Goal: Task Accomplishment & Management: Complete application form

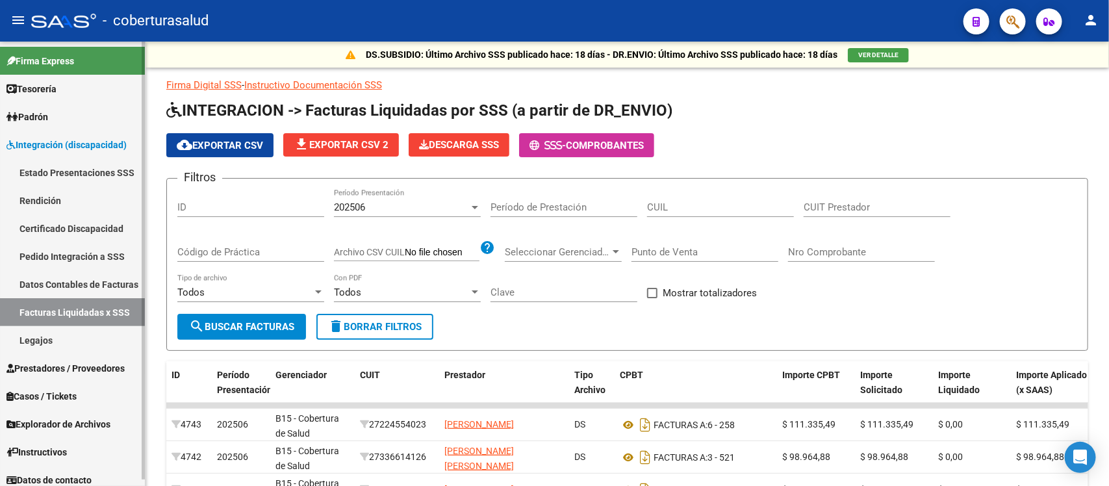
click at [52, 367] on span "Prestadores / Proveedores" at bounding box center [65, 368] width 118 height 14
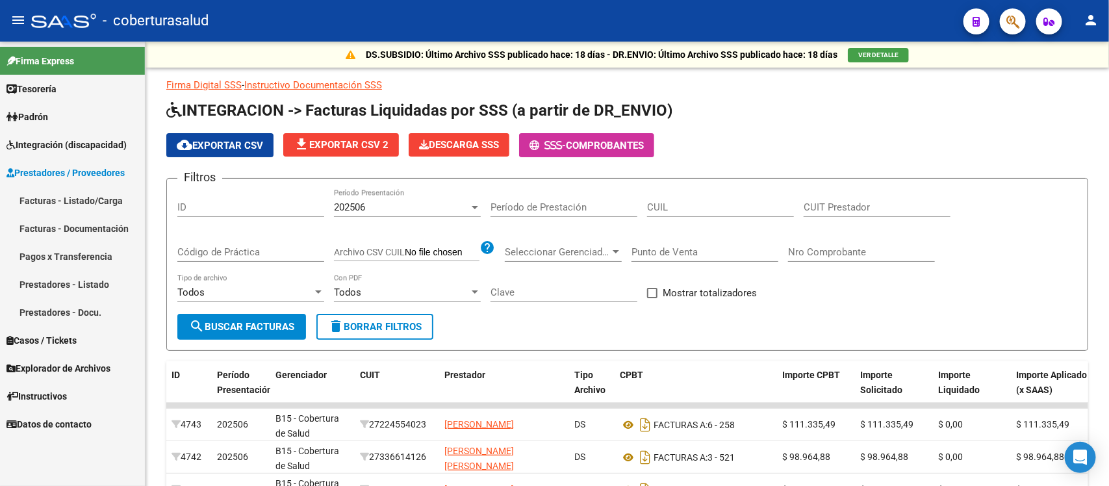
click at [52, 205] on link "Facturas - Listado/Carga" at bounding box center [72, 201] width 145 height 28
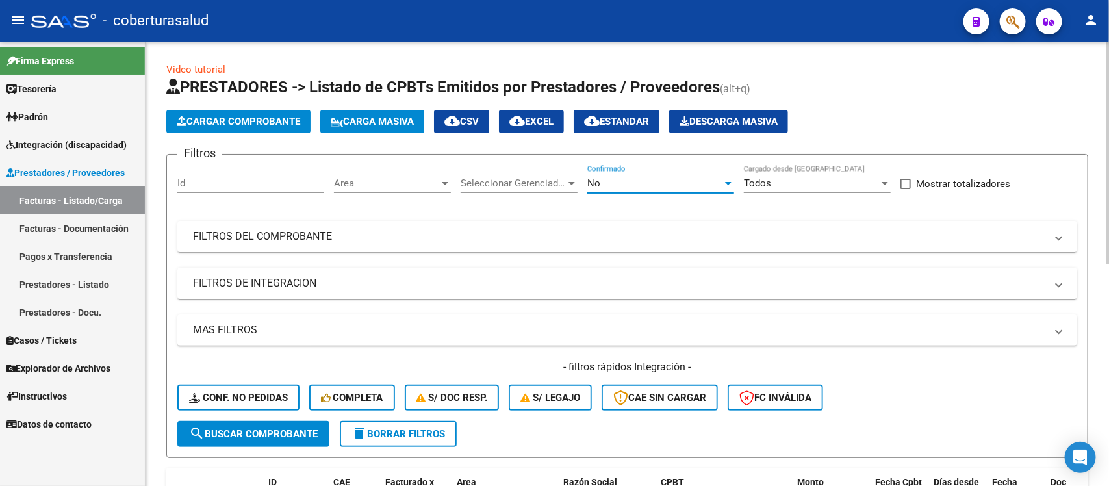
click at [651, 179] on div "No" at bounding box center [654, 183] width 135 height 12
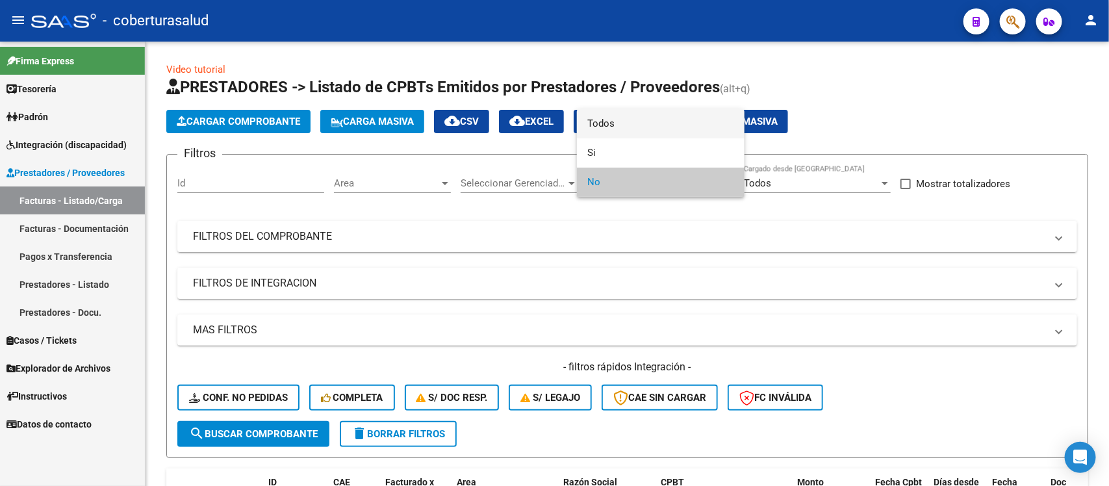
click at [628, 118] on span "Todos" at bounding box center [660, 123] width 147 height 29
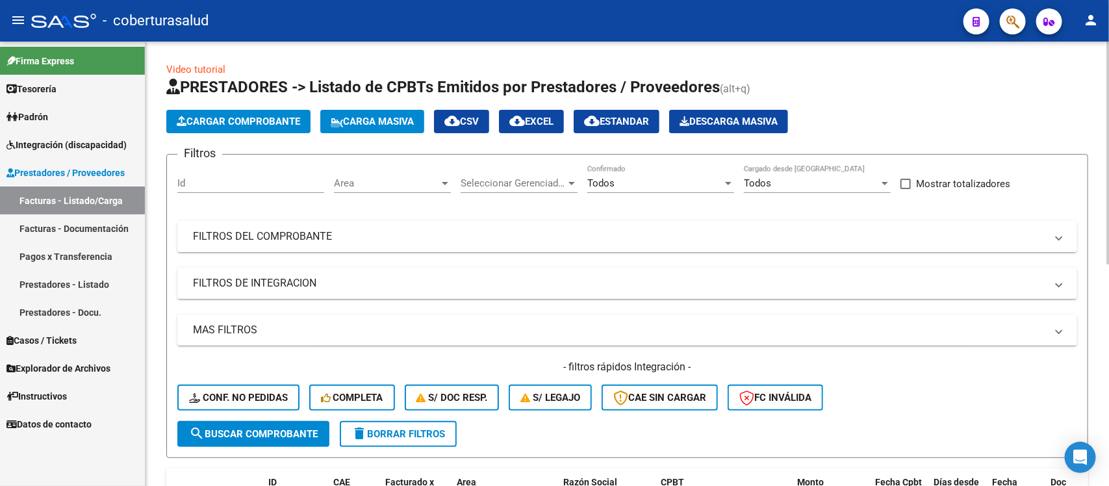
click at [602, 229] on mat-panel-title "FILTROS DEL COMPROBANTE" at bounding box center [619, 236] width 853 height 14
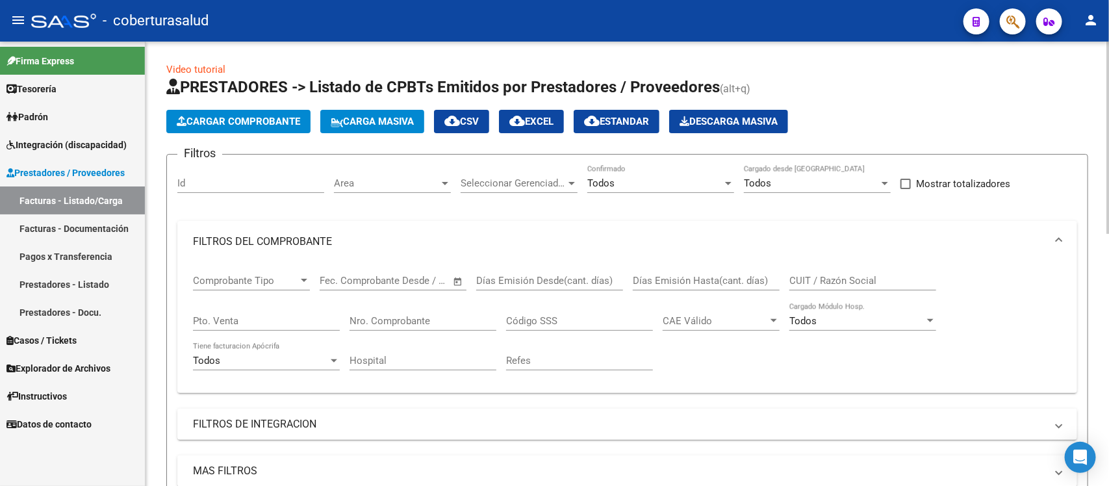
click at [836, 277] on input "CUIT / Razón Social" at bounding box center [863, 281] width 147 height 12
paste input "27306380953"
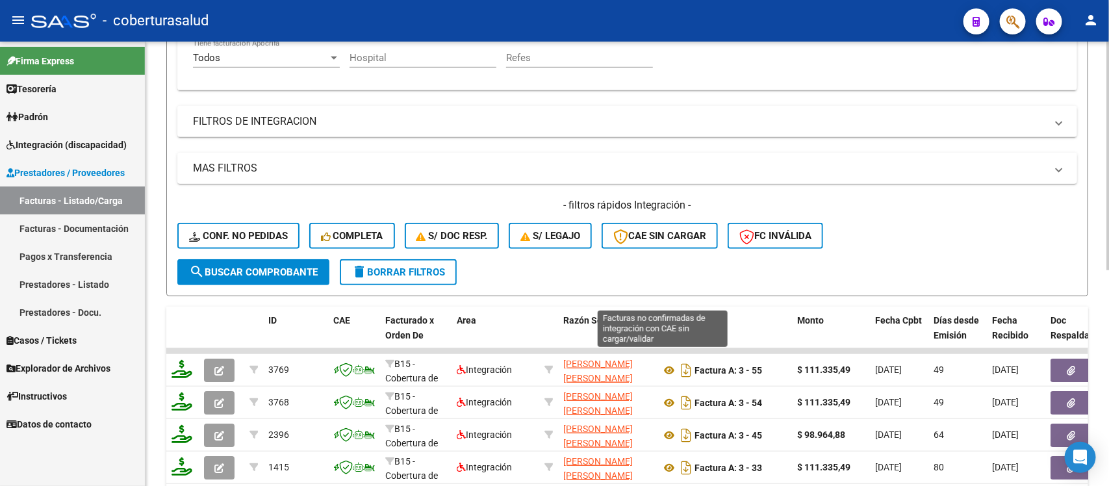
scroll to position [325, 0]
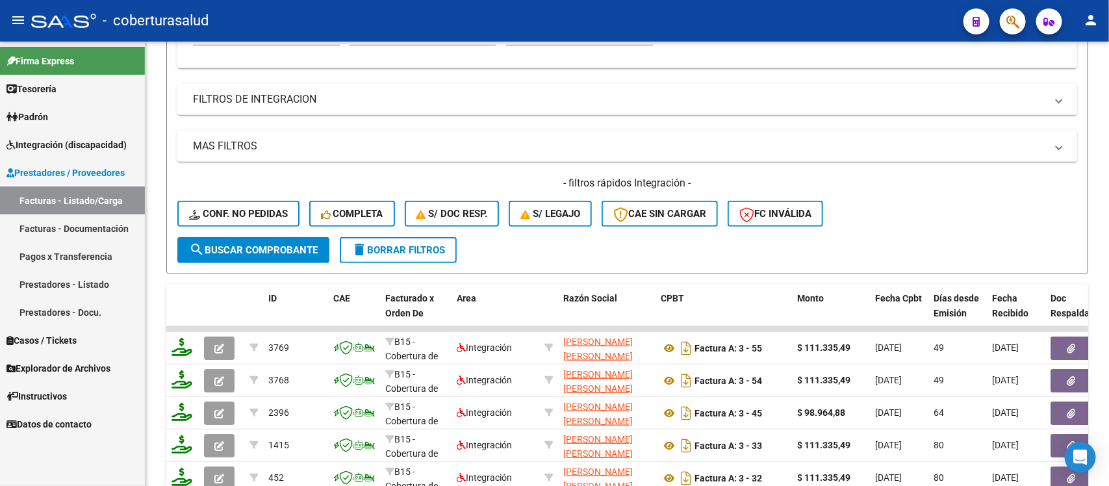
type input "27306380953"
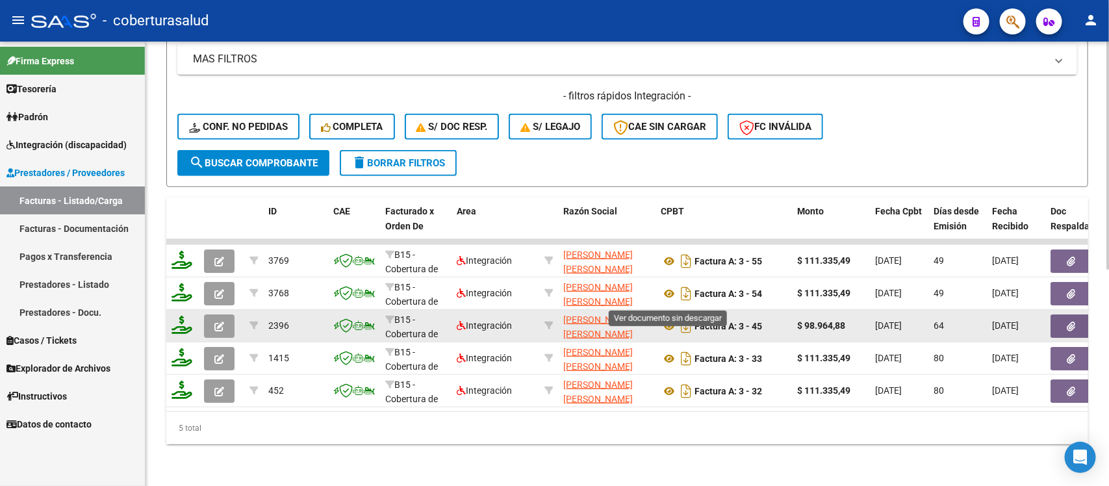
scroll to position [420, 0]
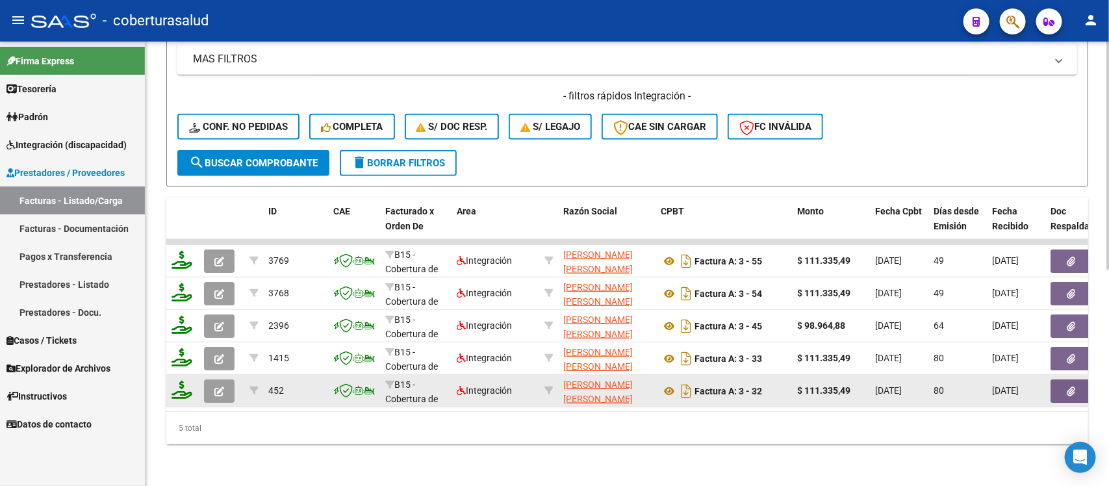
click at [219, 387] on button "button" at bounding box center [219, 391] width 31 height 23
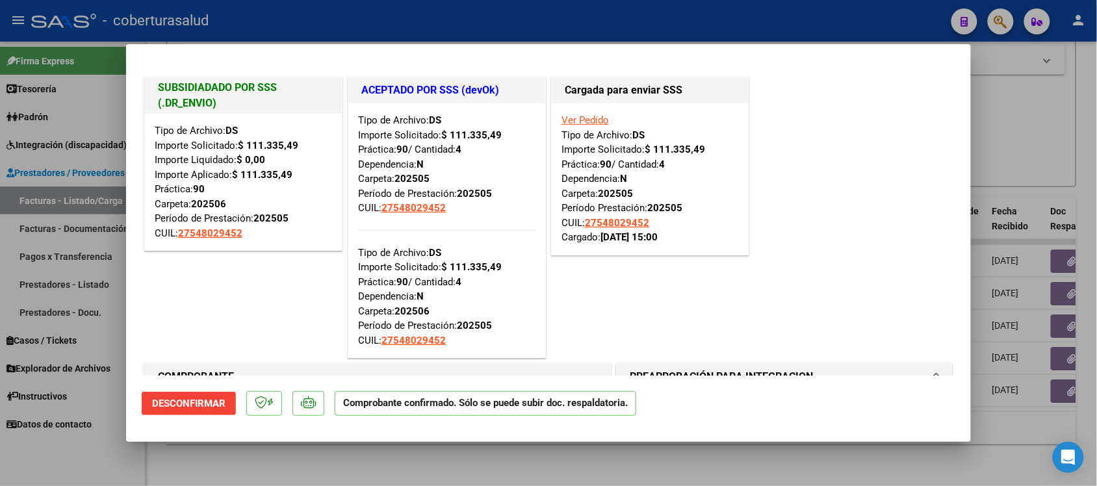
drag, startPoint x: 270, startPoint y: 161, endPoint x: 260, endPoint y: 161, distance: 10.4
click at [260, 161] on div "Tipo de Archivo: DS Importe Solicitado: $ 111.335,49 Importe Liquidado: $ 0,00 …" at bounding box center [243, 181] width 177 height 117
type input "$ 0,00"
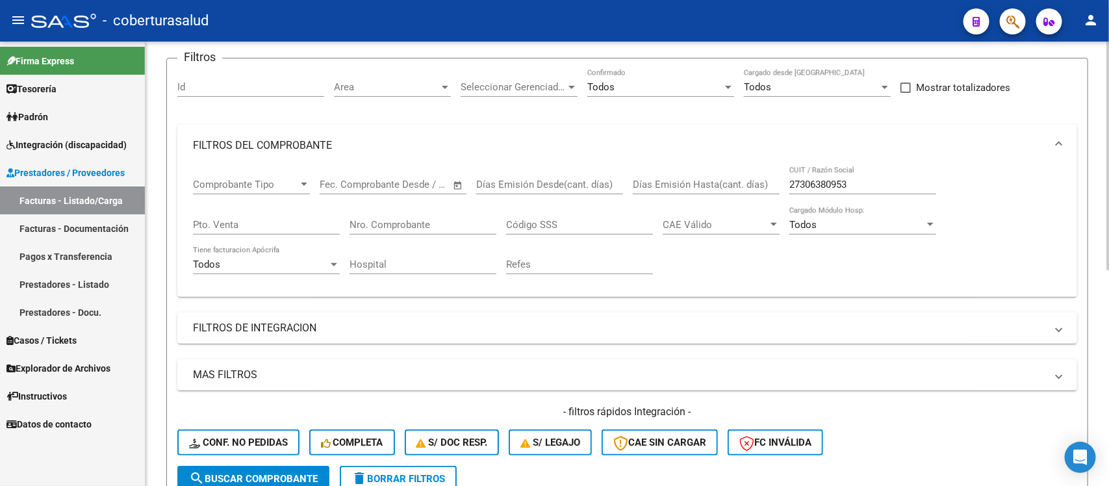
scroll to position [14, 0]
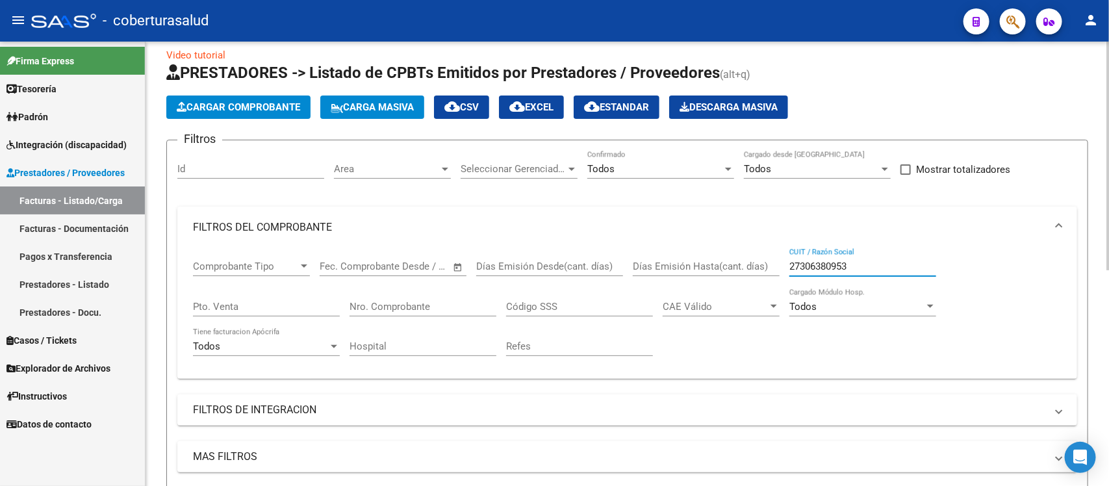
click at [837, 267] on input "27306380953" at bounding box center [863, 267] width 147 height 12
paste input "3342268064"
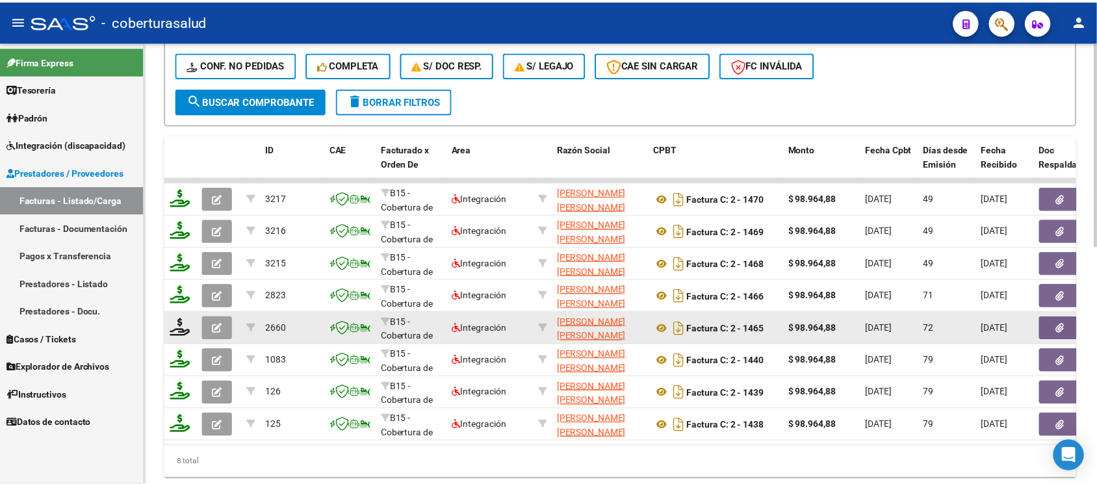
scroll to position [502, 0]
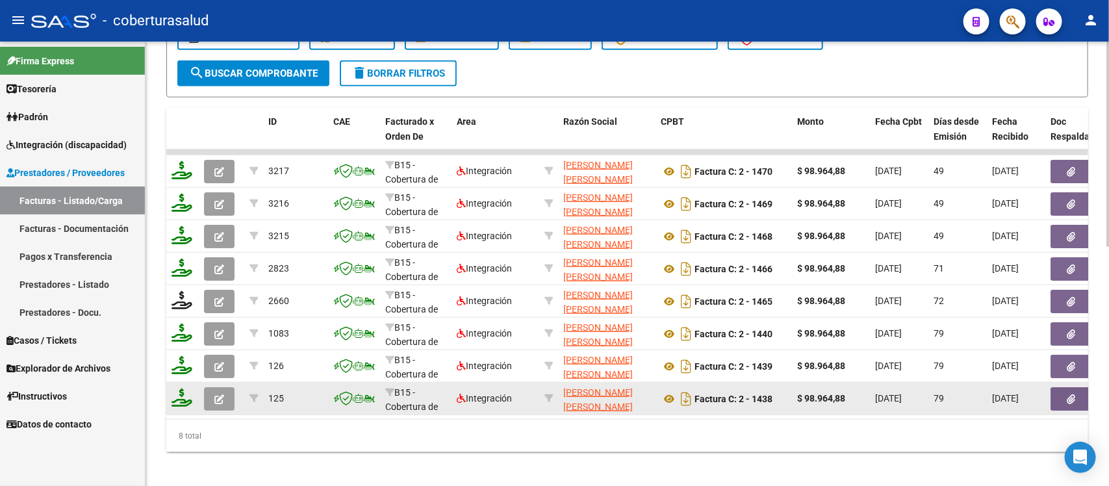
type input "23342268064"
click at [216, 397] on icon "button" at bounding box center [219, 399] width 10 height 10
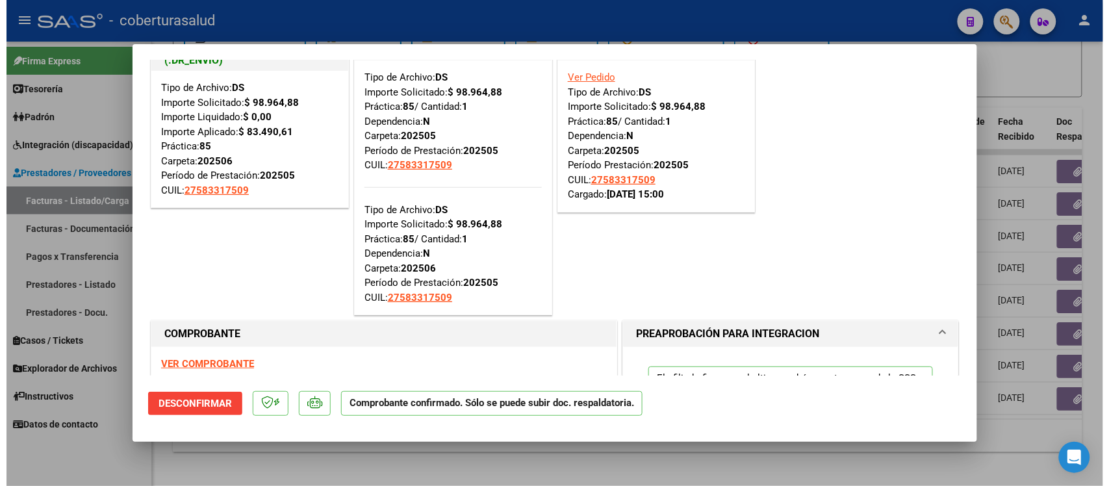
scroll to position [81, 0]
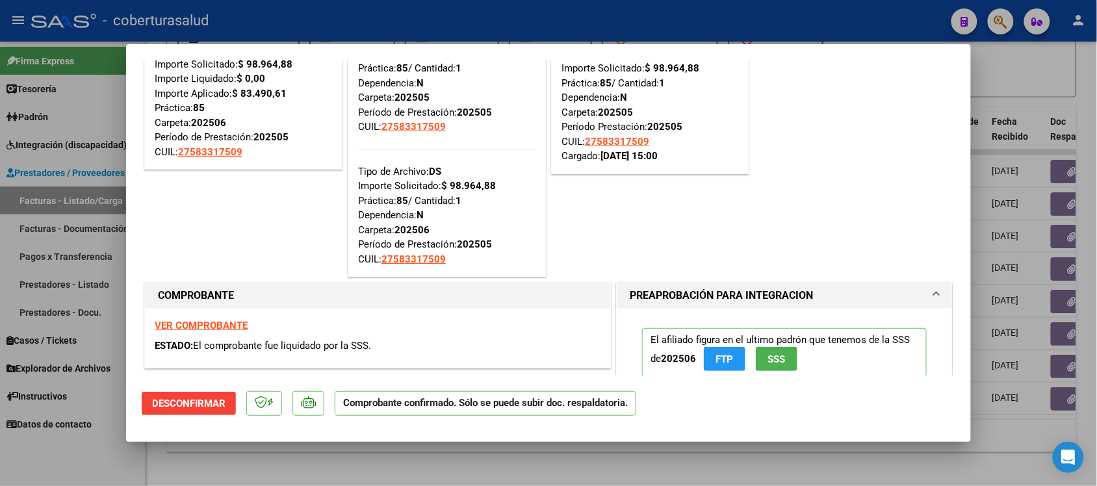
drag, startPoint x: 244, startPoint y: 150, endPoint x: 175, endPoint y: 148, distance: 68.9
click at [175, 148] on div "Tipo de Archivo: DS Importe Solicitado: $ 98.964,88 Importe Liquidado: $ 0,00 I…" at bounding box center [243, 100] width 177 height 117
copy span "27583317509"
click at [31, 281] on div at bounding box center [548, 243] width 1097 height 486
type input "$ 0,00"
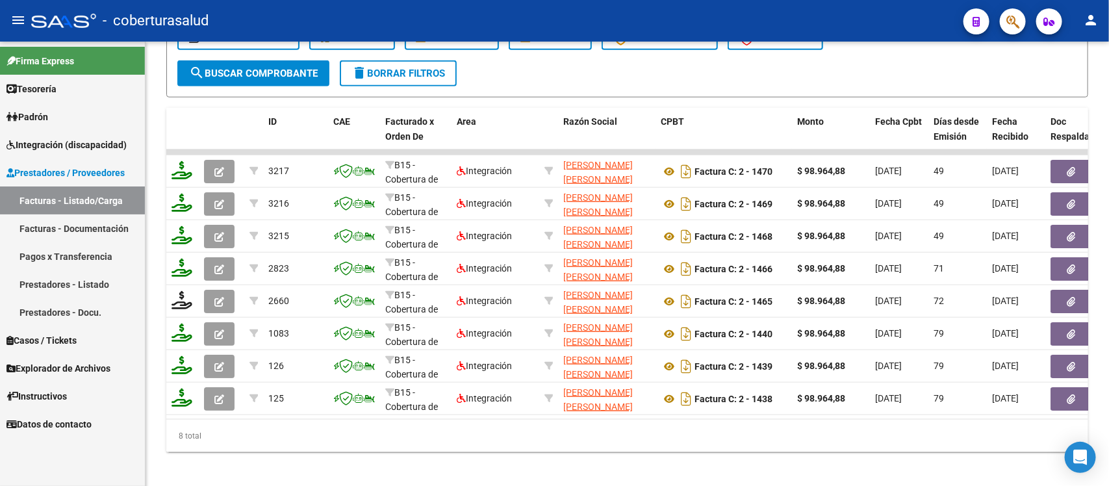
click at [50, 361] on span "Explorador de Archivos" at bounding box center [58, 368] width 104 height 14
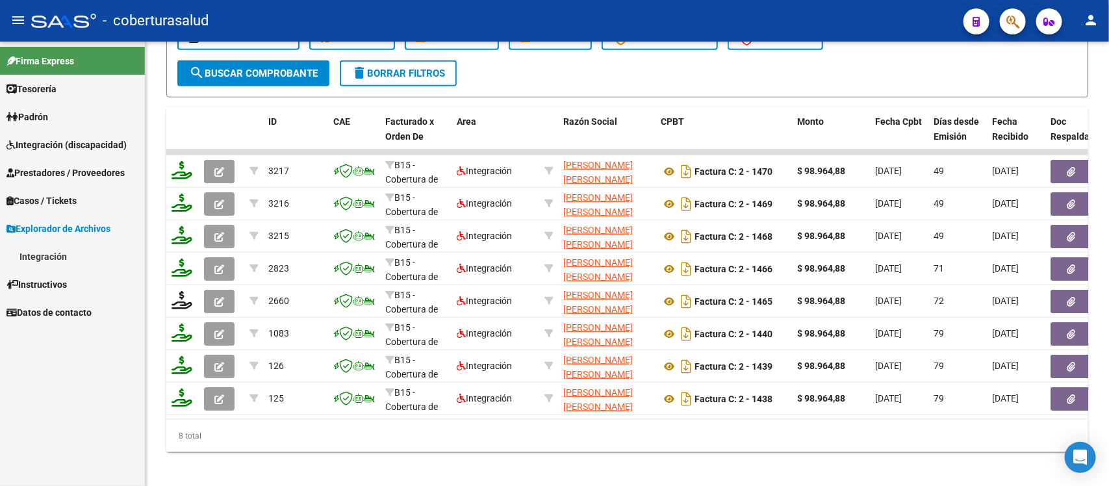
click at [36, 247] on link "Integración" at bounding box center [72, 256] width 145 height 28
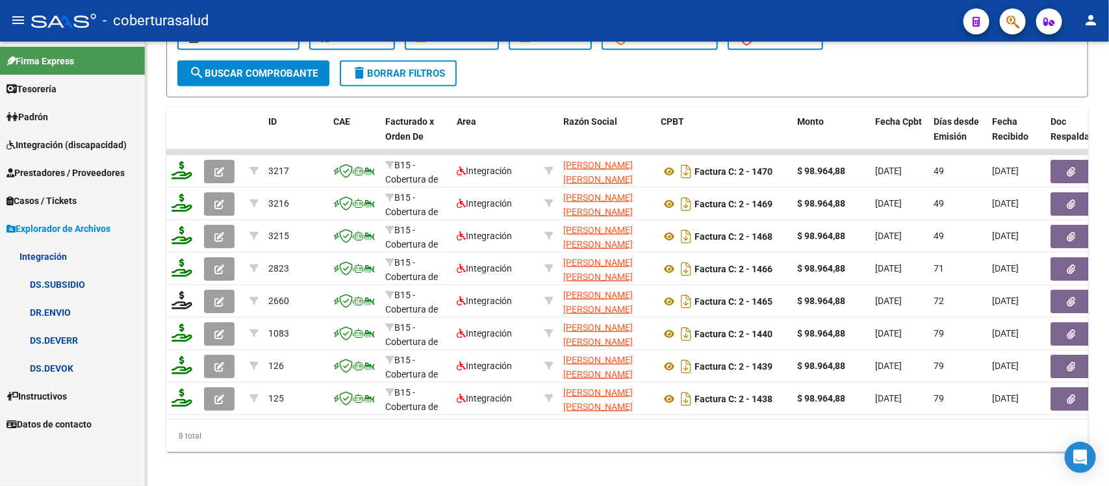
click at [58, 309] on link "DR.ENVIO" at bounding box center [72, 312] width 145 height 28
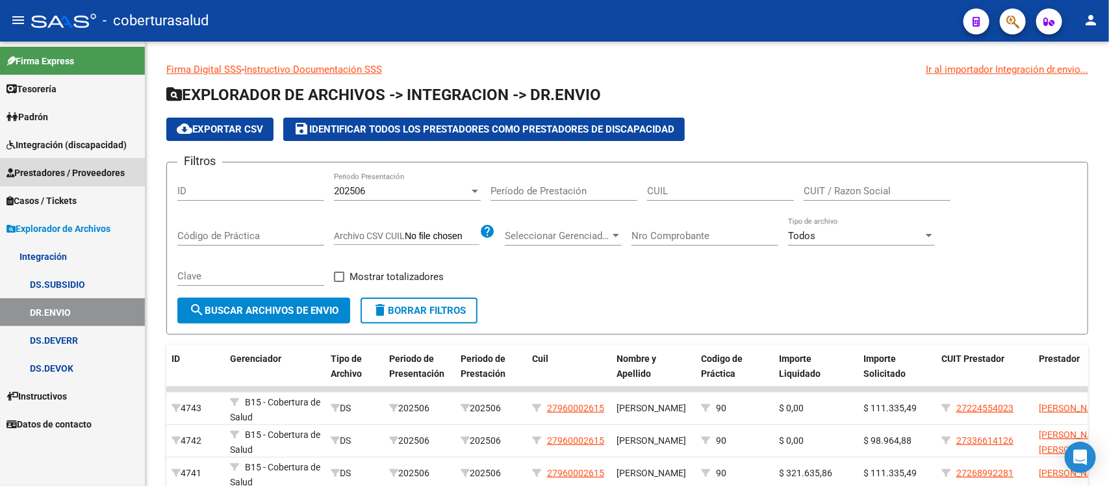
click at [66, 172] on span "Prestadores / Proveedores" at bounding box center [65, 173] width 118 height 14
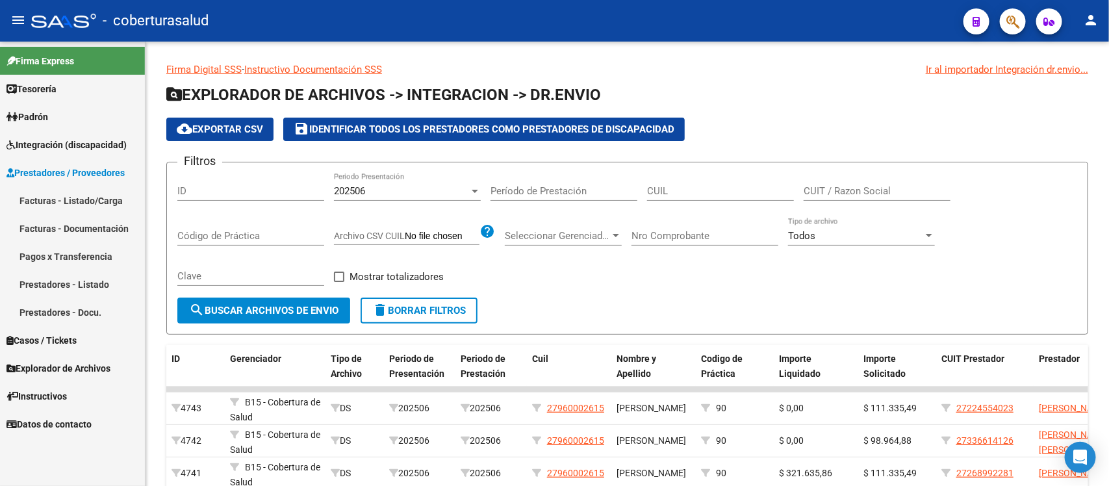
click at [73, 194] on link "Facturas - Listado/Carga" at bounding box center [72, 201] width 145 height 28
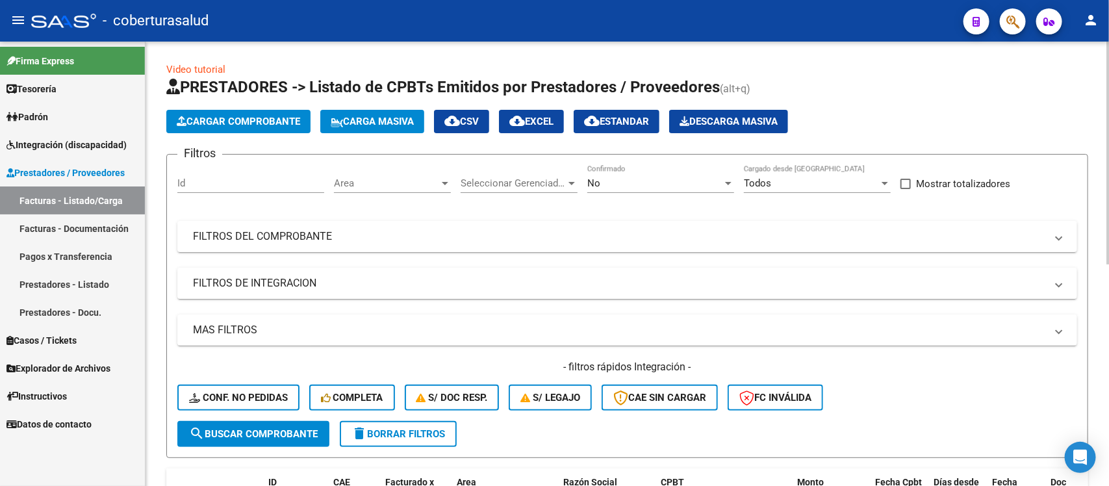
click at [686, 179] on div "No" at bounding box center [654, 183] width 135 height 12
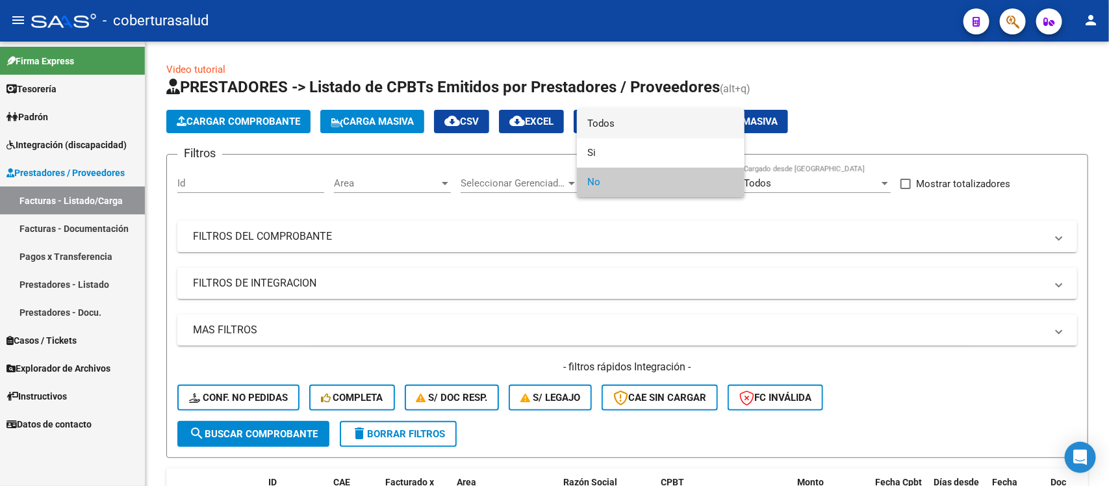
click at [638, 123] on span "Todos" at bounding box center [660, 123] width 147 height 29
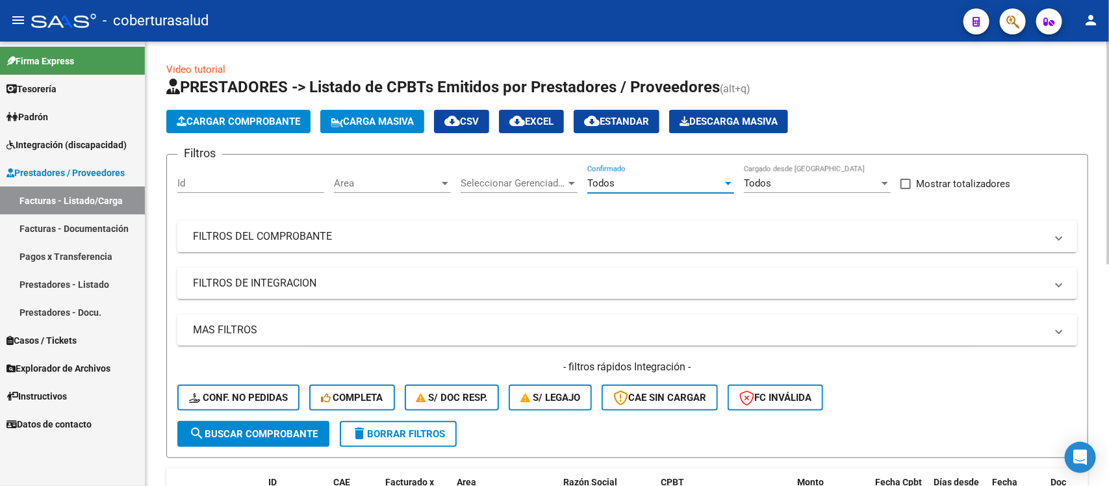
click at [674, 232] on mat-panel-title "FILTROS DEL COMPROBANTE" at bounding box center [619, 236] width 853 height 14
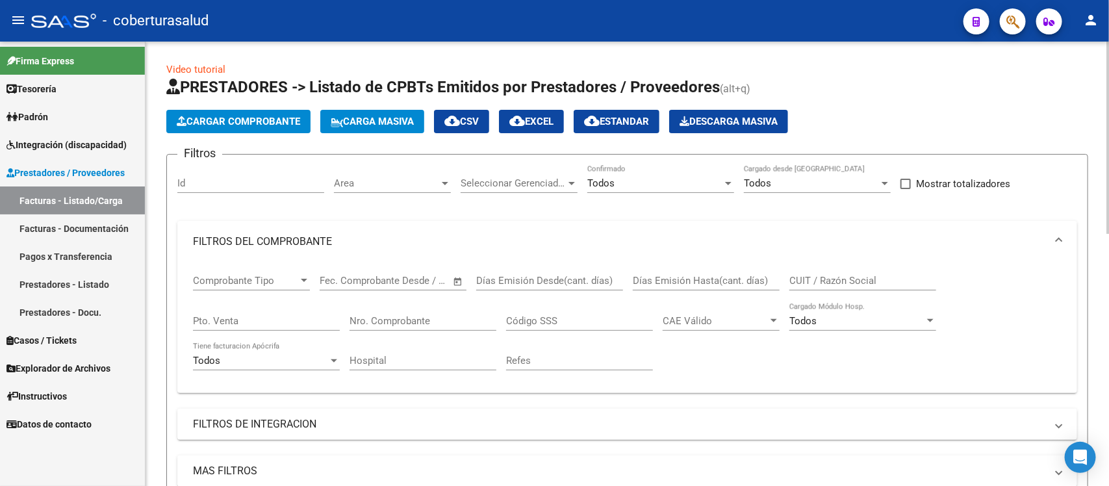
click at [826, 275] on input "CUIT / Razón Social" at bounding box center [863, 281] width 147 height 12
paste input "27349530312"
type input "27349530312"
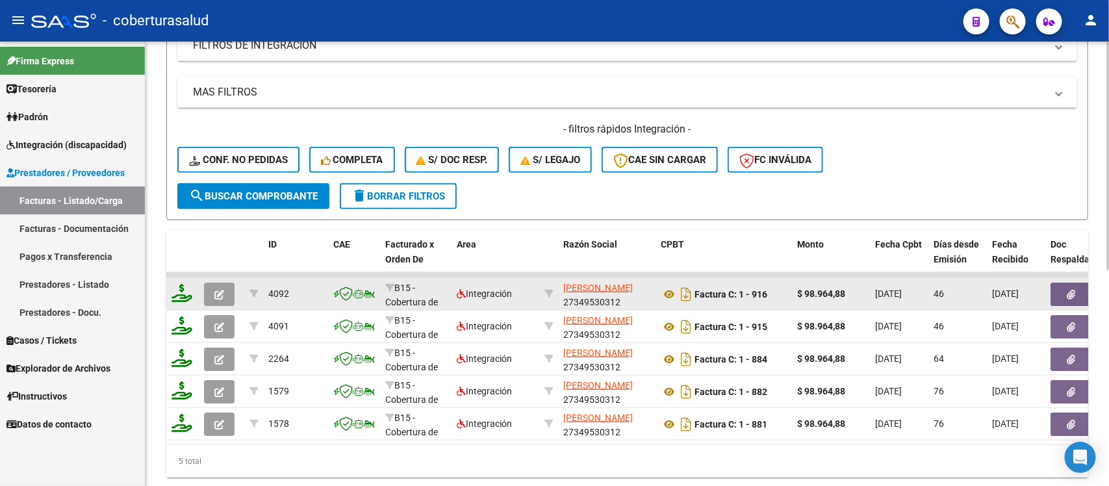
scroll to position [406, 0]
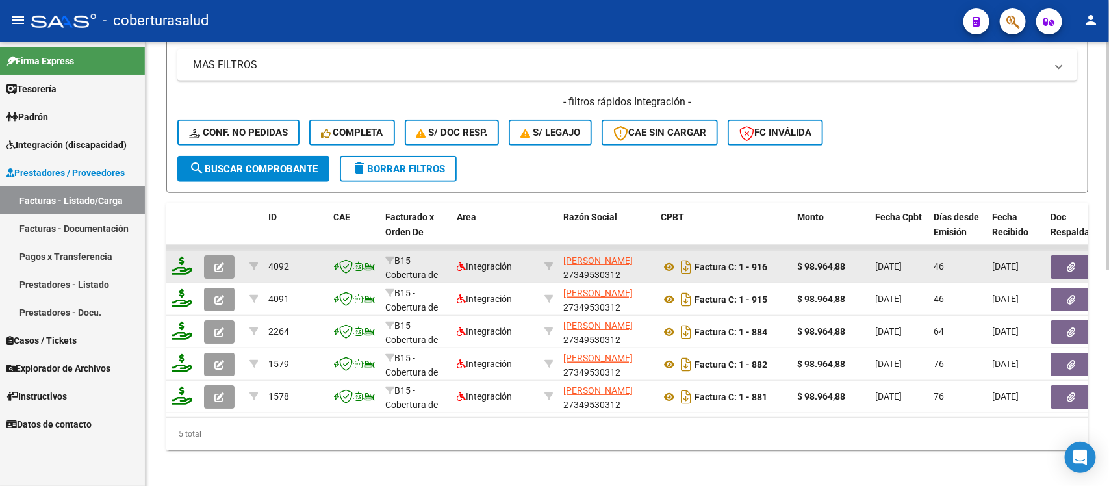
click at [220, 263] on icon "button" at bounding box center [219, 268] width 10 height 10
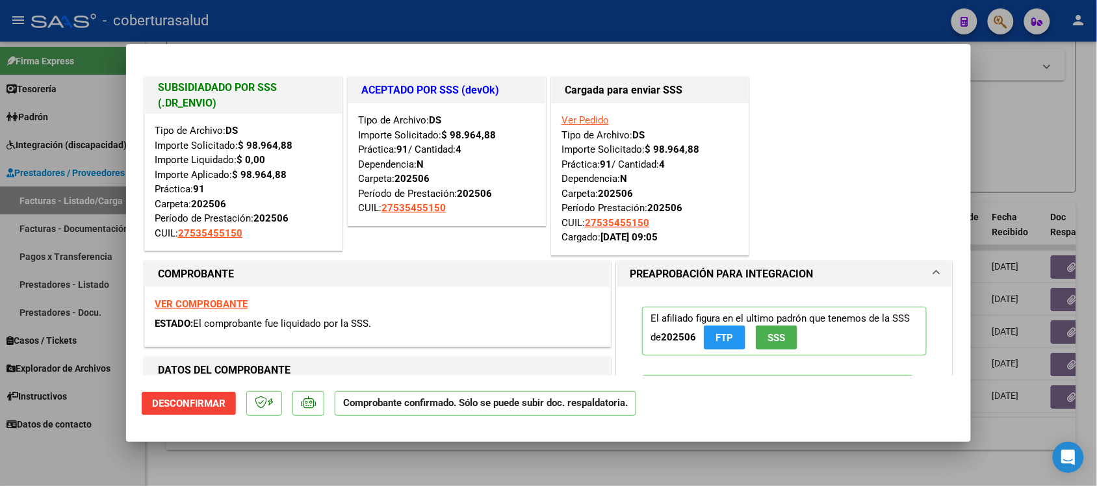
click at [977, 167] on div at bounding box center [548, 243] width 1097 height 486
type input "$ 0,00"
